Goal: Navigation & Orientation: Find specific page/section

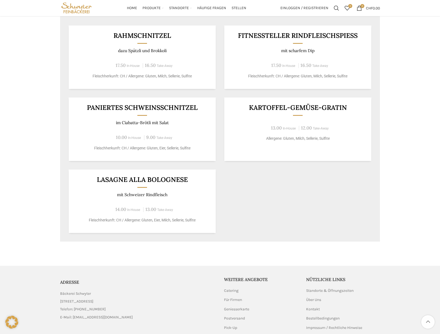
scroll to position [268, 0]
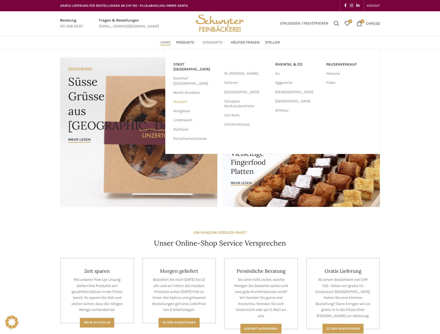
click at [179, 97] on link "Neudorf" at bounding box center [196, 101] width 46 height 9
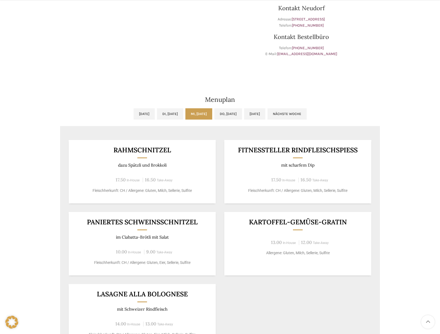
scroll to position [215, 0]
